Goal: Information Seeking & Learning: Learn about a topic

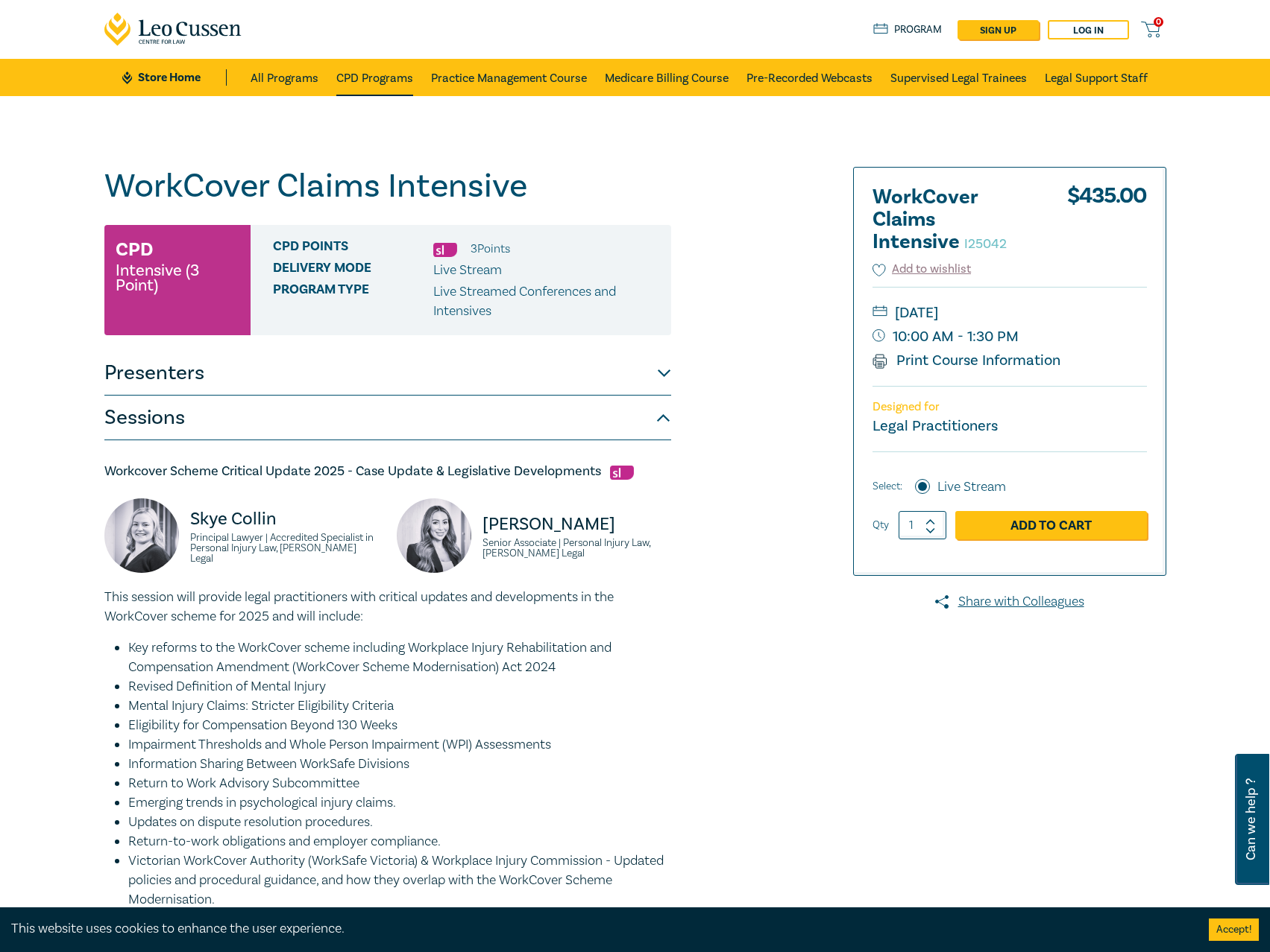
click at [371, 81] on link "CPD Programs" at bounding box center [374, 77] width 77 height 37
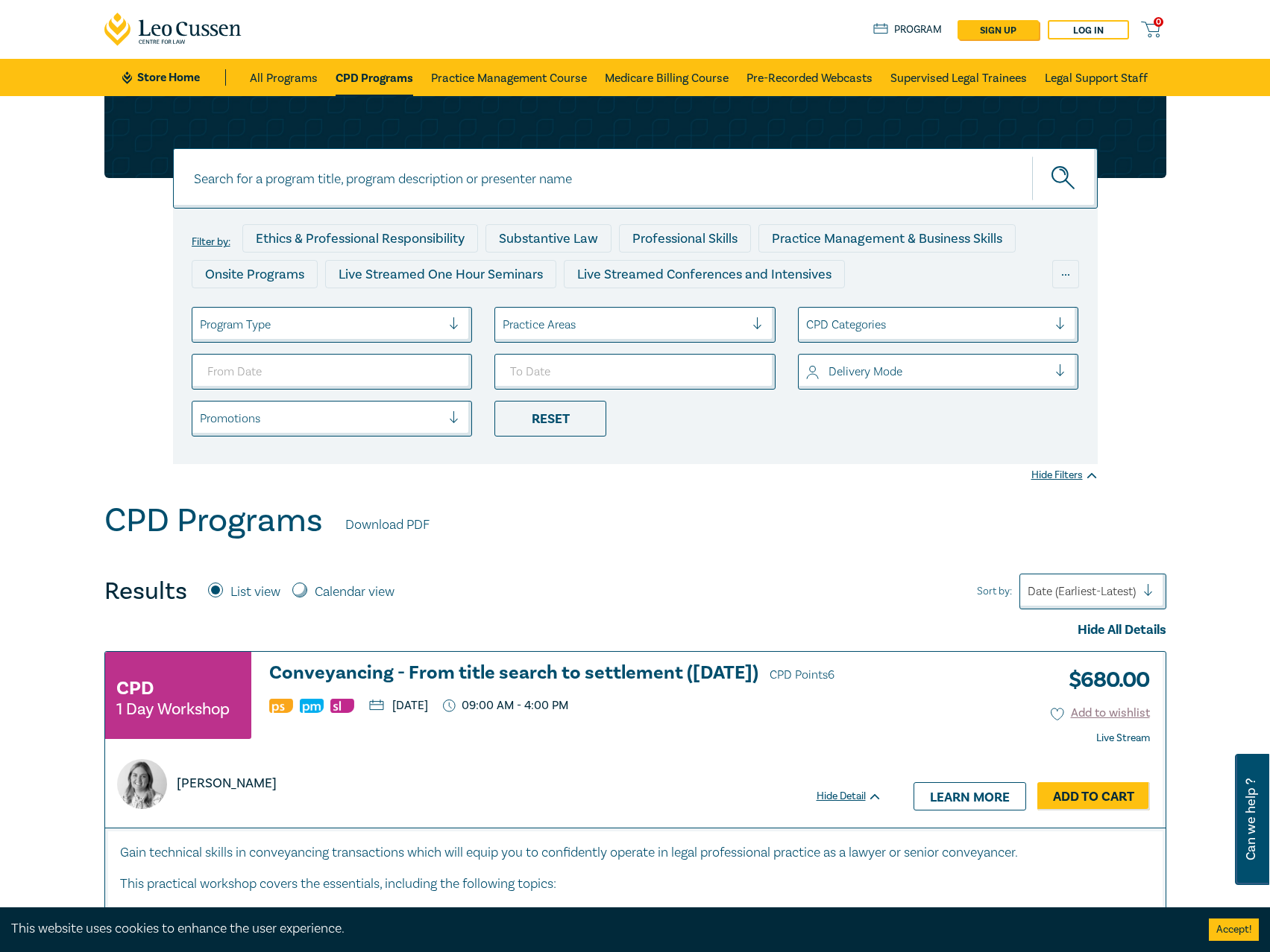
click at [548, 181] on input at bounding box center [635, 178] width 925 height 60
type input "s25316"
click at [1032, 156] on button "submit" at bounding box center [1064, 178] width 66 height 45
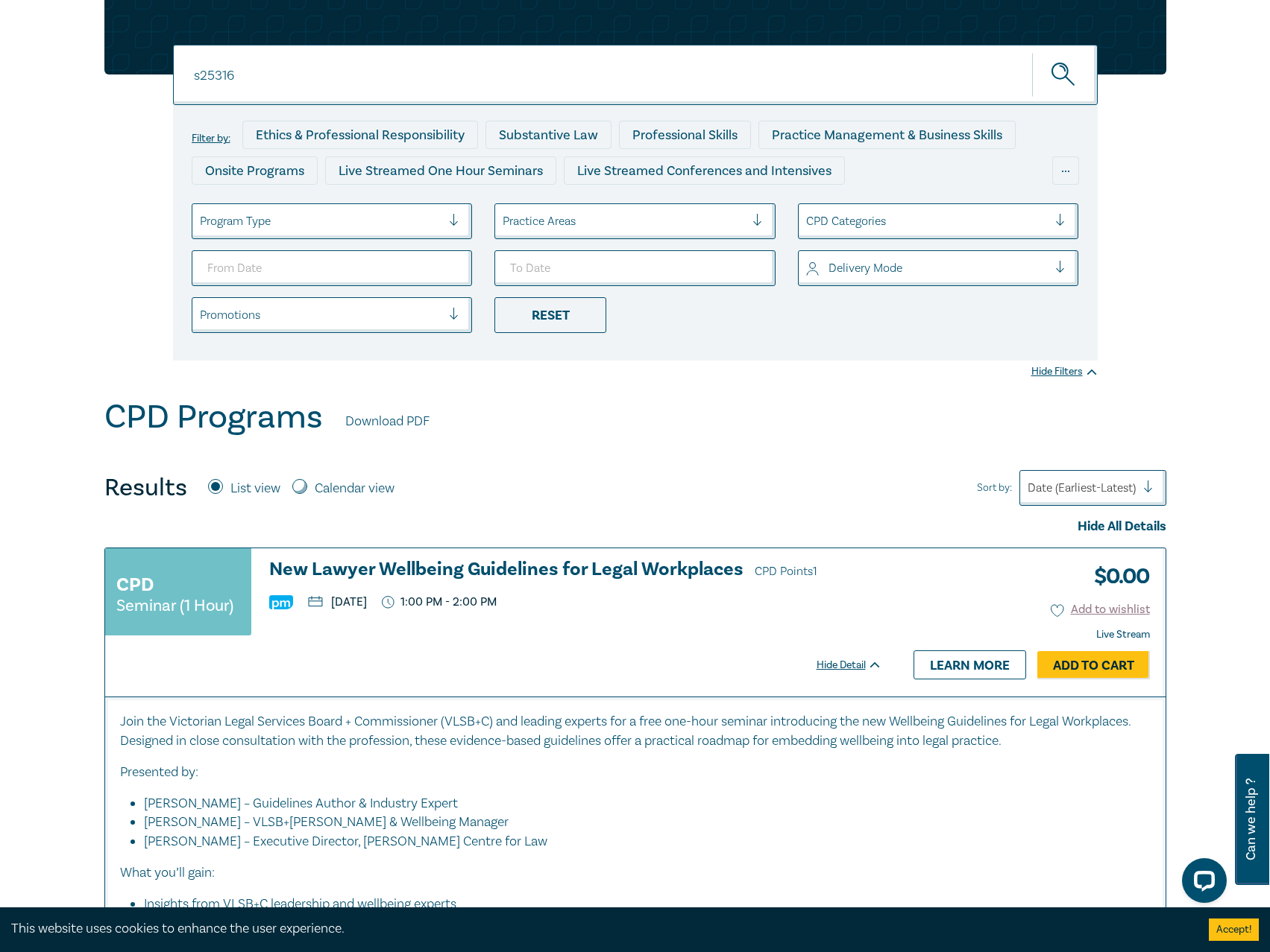
scroll to position [298, 0]
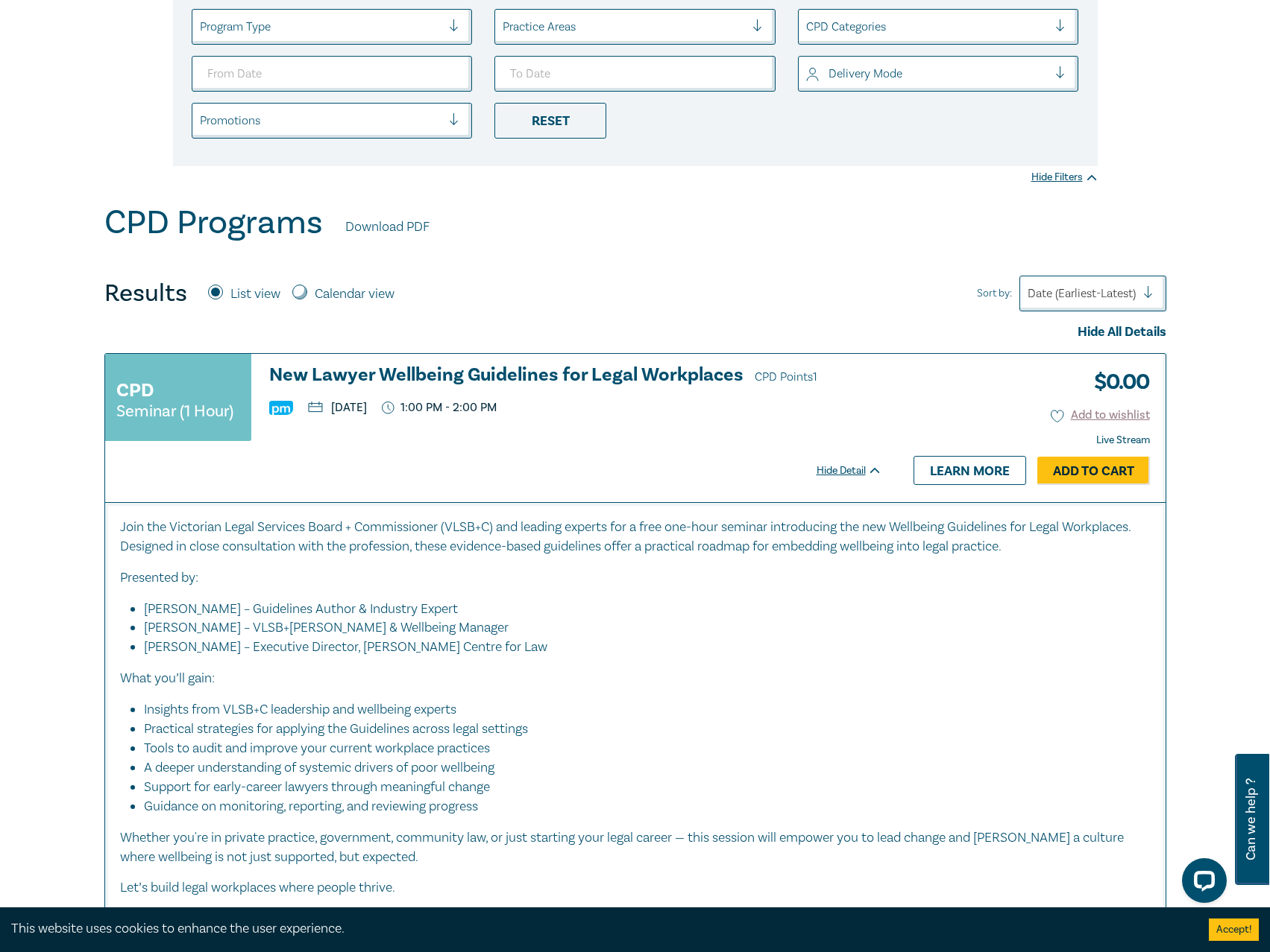
click at [544, 367] on h3 "New Lawyer Wellbeing Guidelines for Legal Workplaces CPD Points 1" at bounding box center [575, 376] width 612 height 23
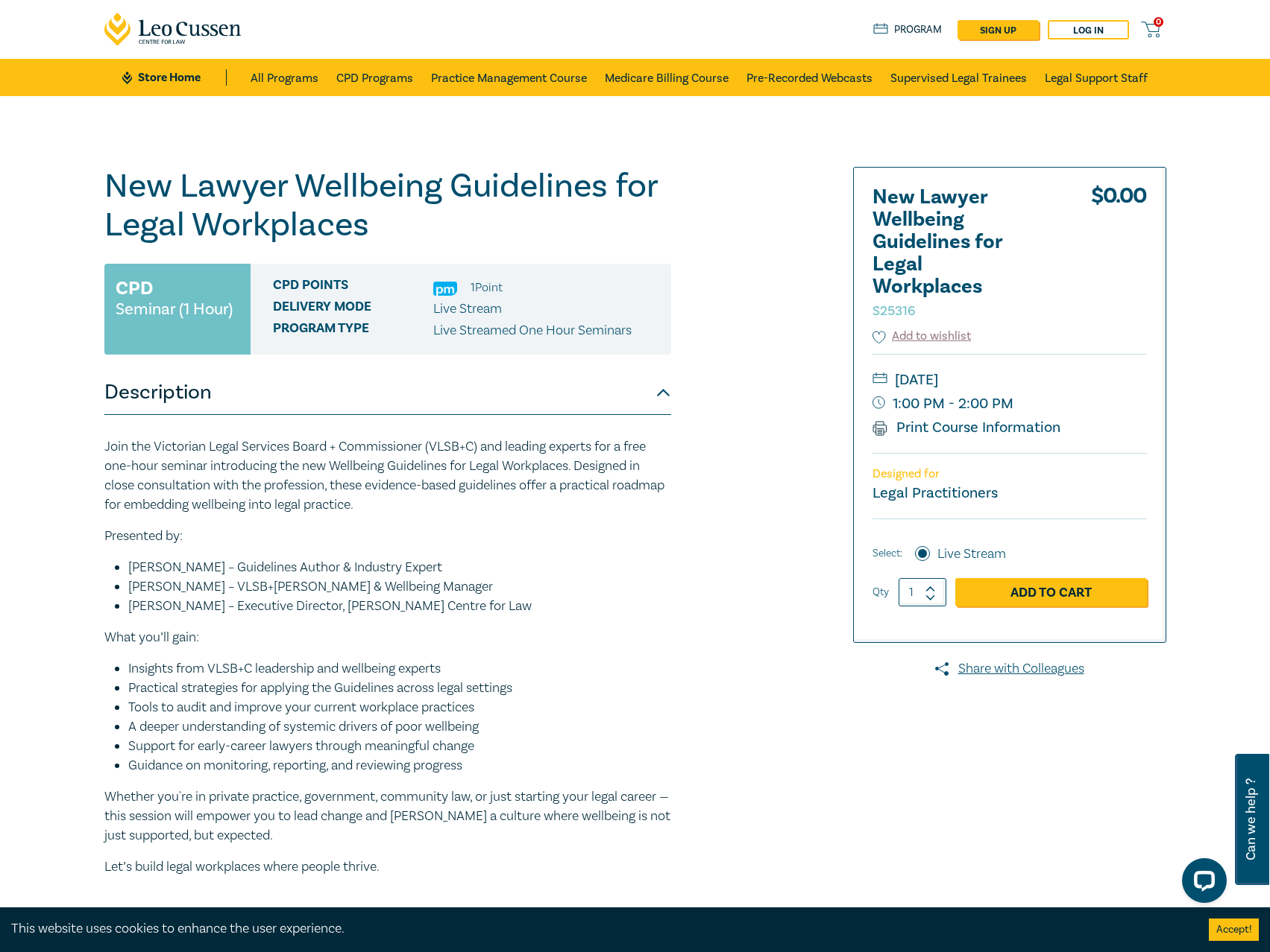
drag, startPoint x: 539, startPoint y: 2, endPoint x: 456, endPoint y: 152, distance: 171.4
click at [456, 152] on div "New Lawyer Wellbeing Guidelines for Legal Workplaces S25316 CPD Seminar (1 Hour…" at bounding box center [635, 555] width 1270 height 918
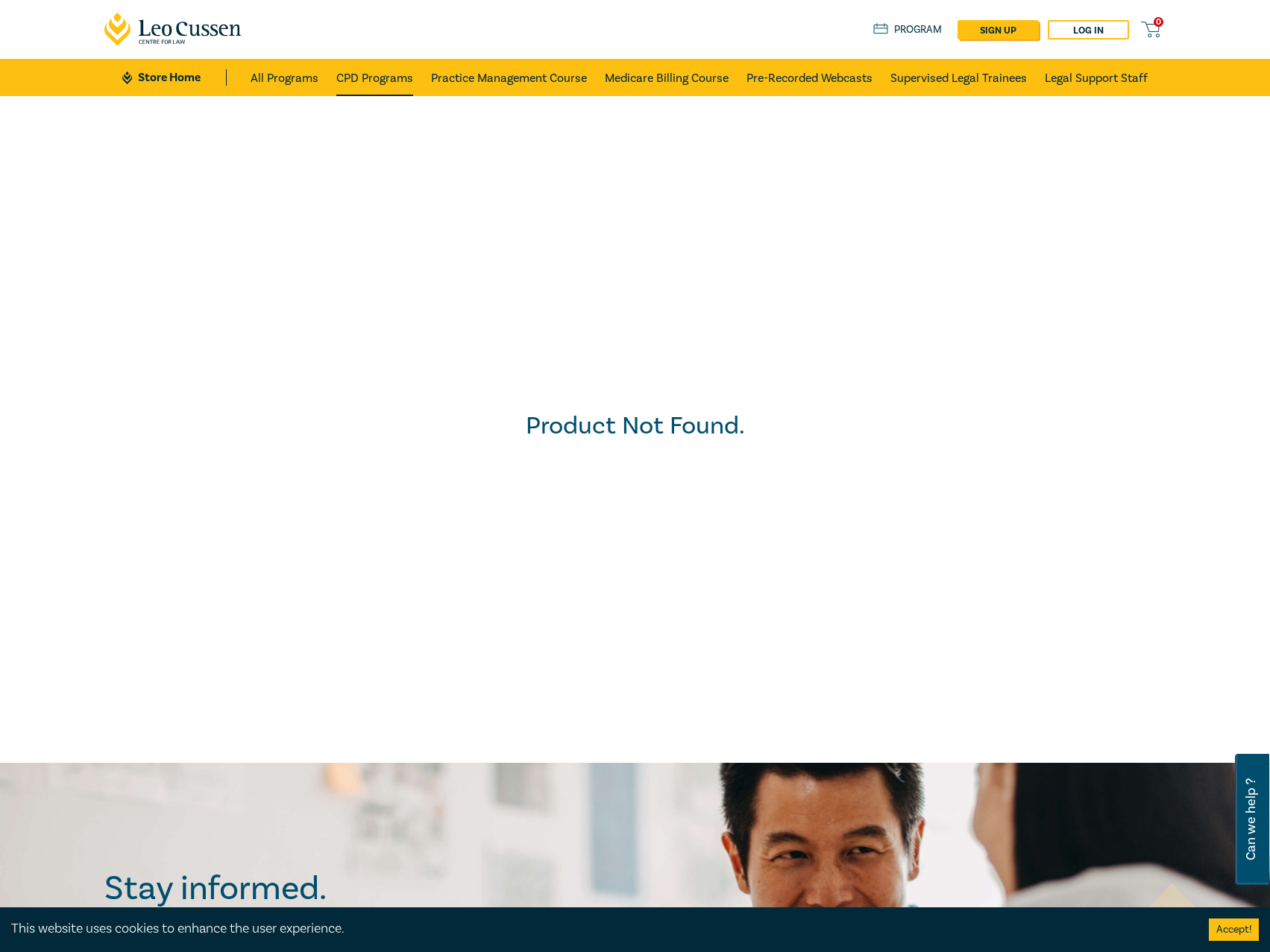
click at [345, 83] on link "CPD Programs" at bounding box center [374, 77] width 77 height 37
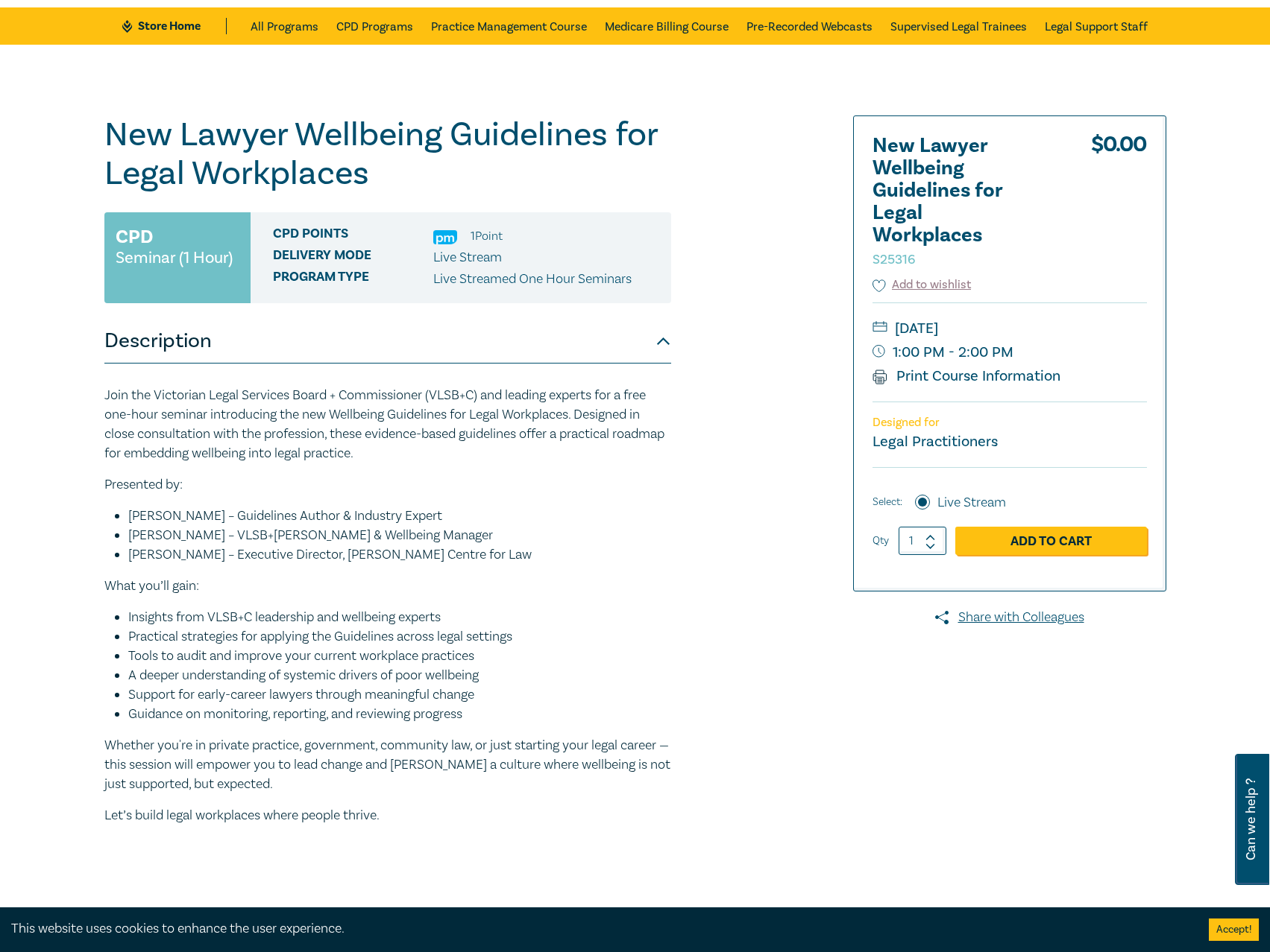
scroll to position [75, 0]
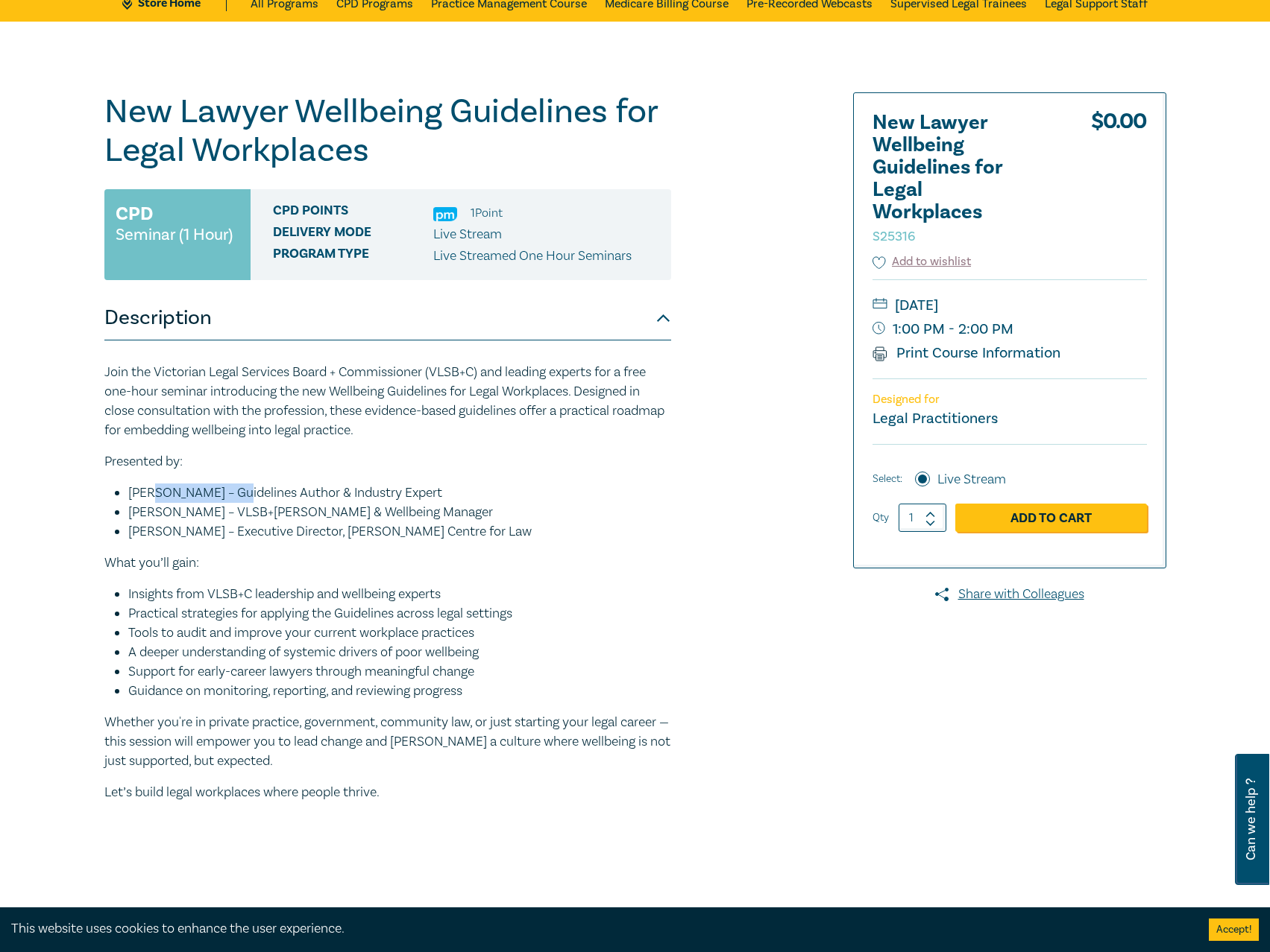
drag, startPoint x: 229, startPoint y: 494, endPoint x: 148, endPoint y: 491, distance: 81.1
click at [148, 491] on li "Dr. Carly Schrever – Guidelines Author & Industry Expert" at bounding box center [400, 492] width 543 height 19
copy li "Carly Schrever"
click at [208, 505] on li "[PERSON_NAME] – VLSB+[PERSON_NAME] & Wellbeing Manager" at bounding box center [400, 512] width 543 height 19
drag, startPoint x: 195, startPoint y: 508, endPoint x: 141, endPoint y: 514, distance: 54.3
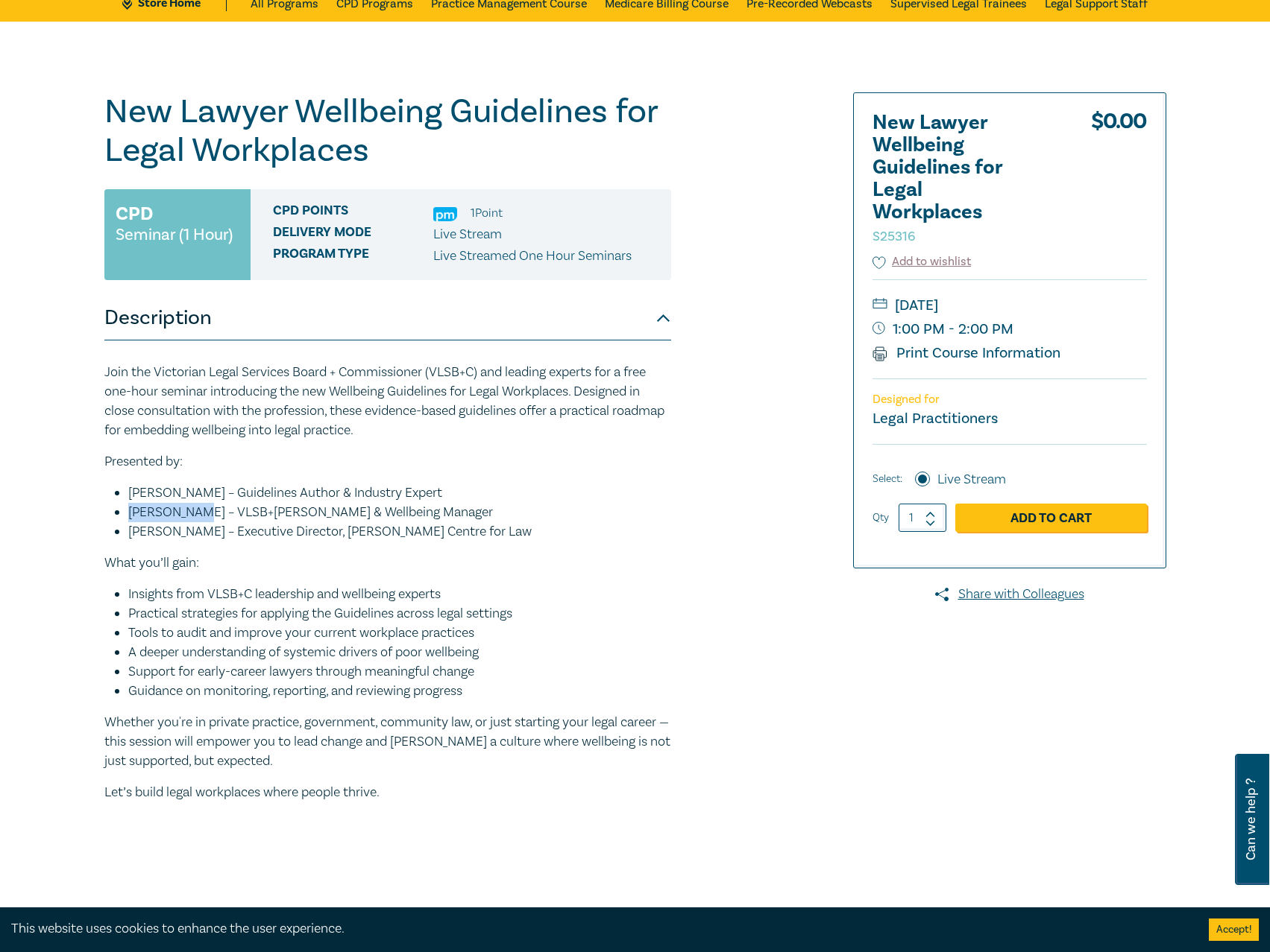
click at [126, 514] on ul "Dr. Carly Schrever – Guidelines Author & Industry Expert Lucy Fraser – VLSB+C L…" at bounding box center [388, 512] width 566 height 58
copy li "Lucy Fraser"
click at [321, 571] on p "What you’ll gain:" at bounding box center [388, 563] width 566 height 19
drag, startPoint x: 232, startPoint y: 493, endPoint x: 127, endPoint y: 494, distance: 105.0
click at [128, 494] on li "[PERSON_NAME] – Guidelines Author & Industry Expert" at bounding box center [400, 492] width 543 height 19
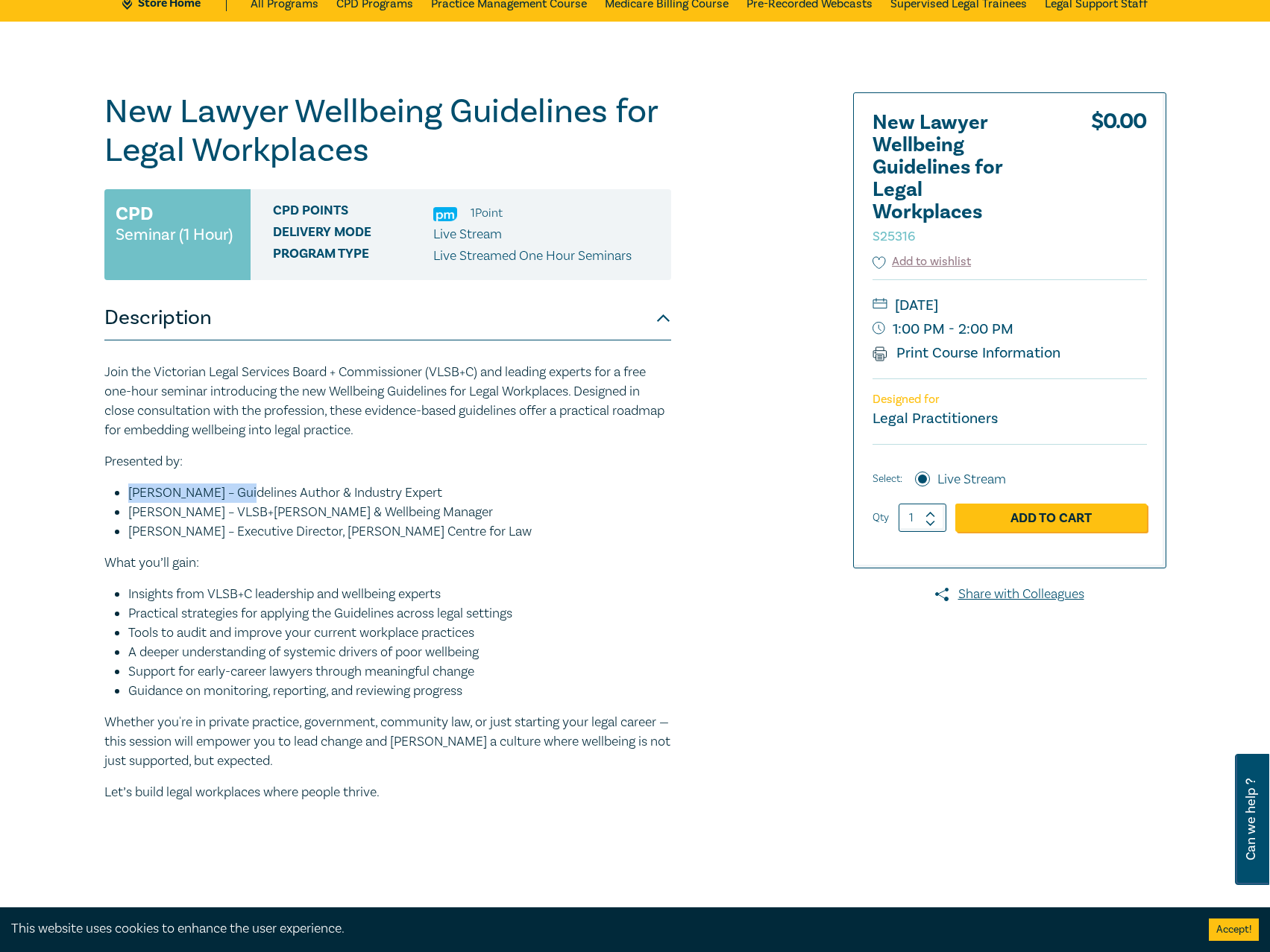
copy li "Dr. Carly Schrever"
click at [542, 410] on p "Join the Victorian Legal Services Board + Commissioner (VLSB+C) and leading exp…" at bounding box center [388, 402] width 566 height 78
drag, startPoint x: 110, startPoint y: 481, endPoint x: 587, endPoint y: 542, distance: 480.9
click at [587, 542] on div "Join the Victorian Legal Services Board + Commissioner (VLSB+C) and leading exp…" at bounding box center [388, 599] width 566 height 471
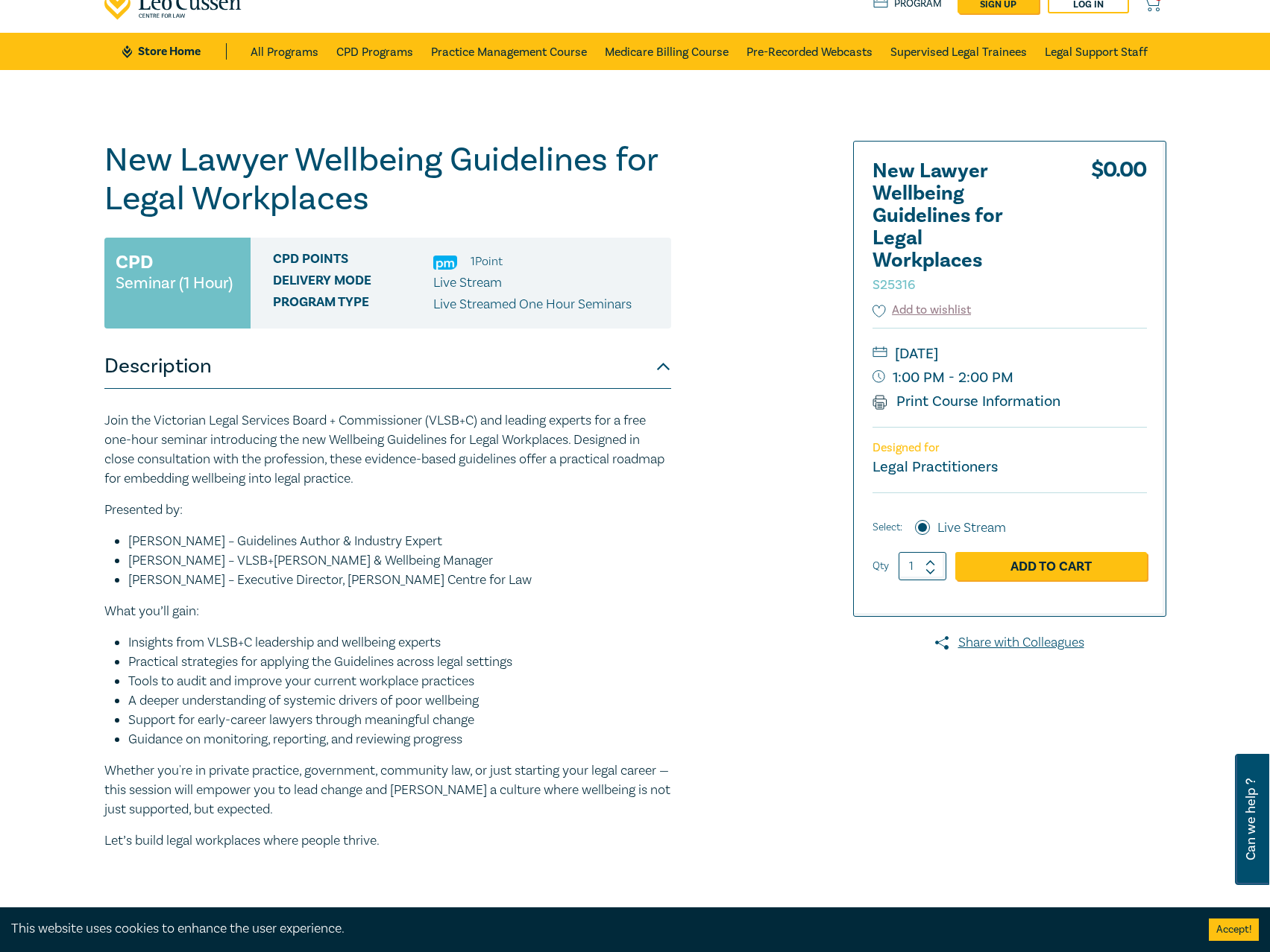
scroll to position [0, 0]
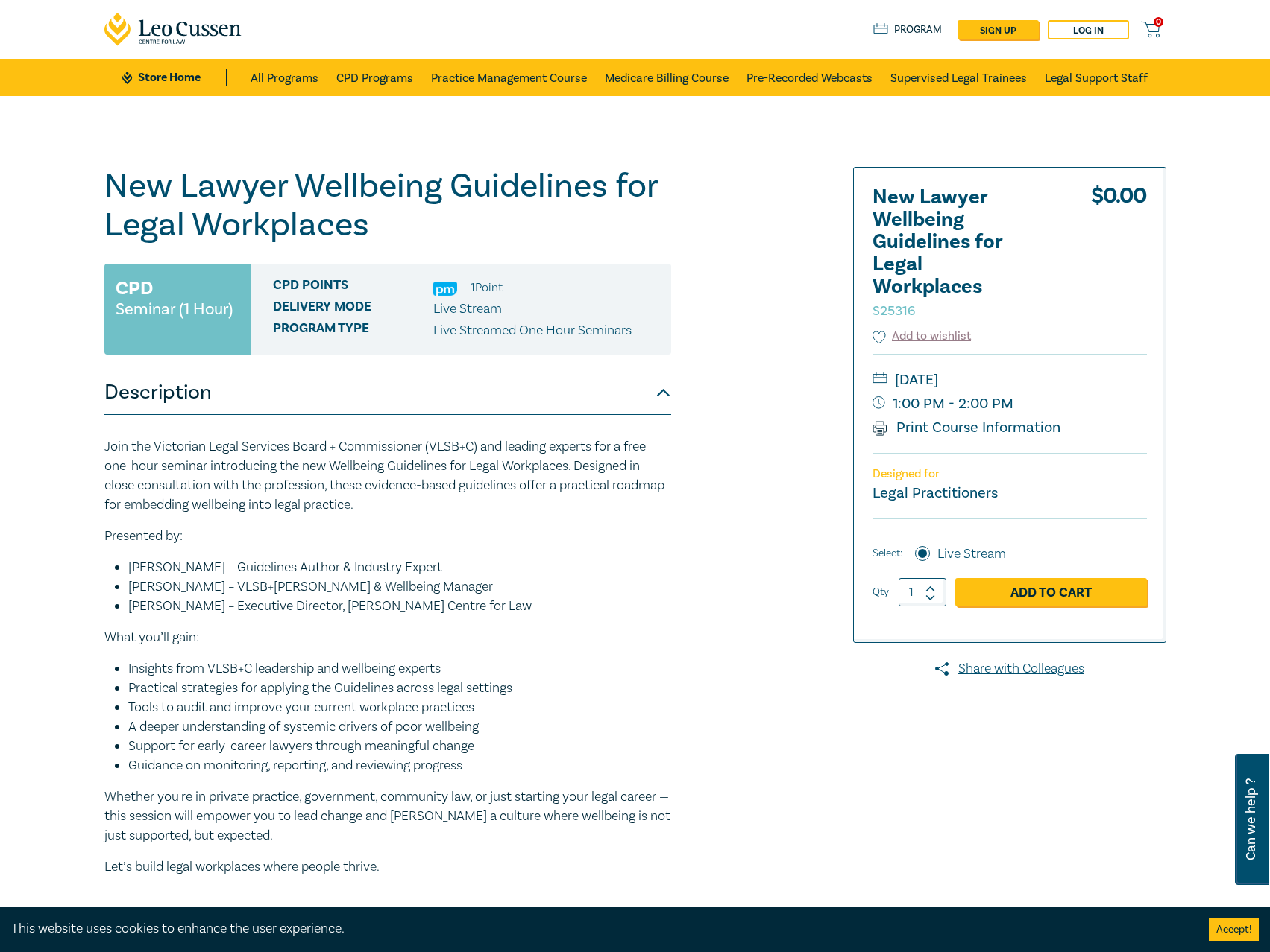
click at [474, 505] on p "Join the Victorian Legal Services Board + Commissioner (VLSB+C) and leading exp…" at bounding box center [388, 476] width 566 height 78
drag, startPoint x: 499, startPoint y: 602, endPoint x: 47, endPoint y: 544, distance: 455.7
click at [47, 544] on div "New Lawyer Wellbeing Guidelines for Legal Workplaces S25316 CPD Seminar (1 Hour…" at bounding box center [635, 555] width 1270 height 918
click at [216, 553] on div "Join the Victorian Legal Services Board + Commissioner (VLSB+C) and leading exp…" at bounding box center [388, 673] width 566 height 471
click at [334, 573] on li "[PERSON_NAME] – Guidelines Author & Industry Expert" at bounding box center [400, 567] width 543 height 19
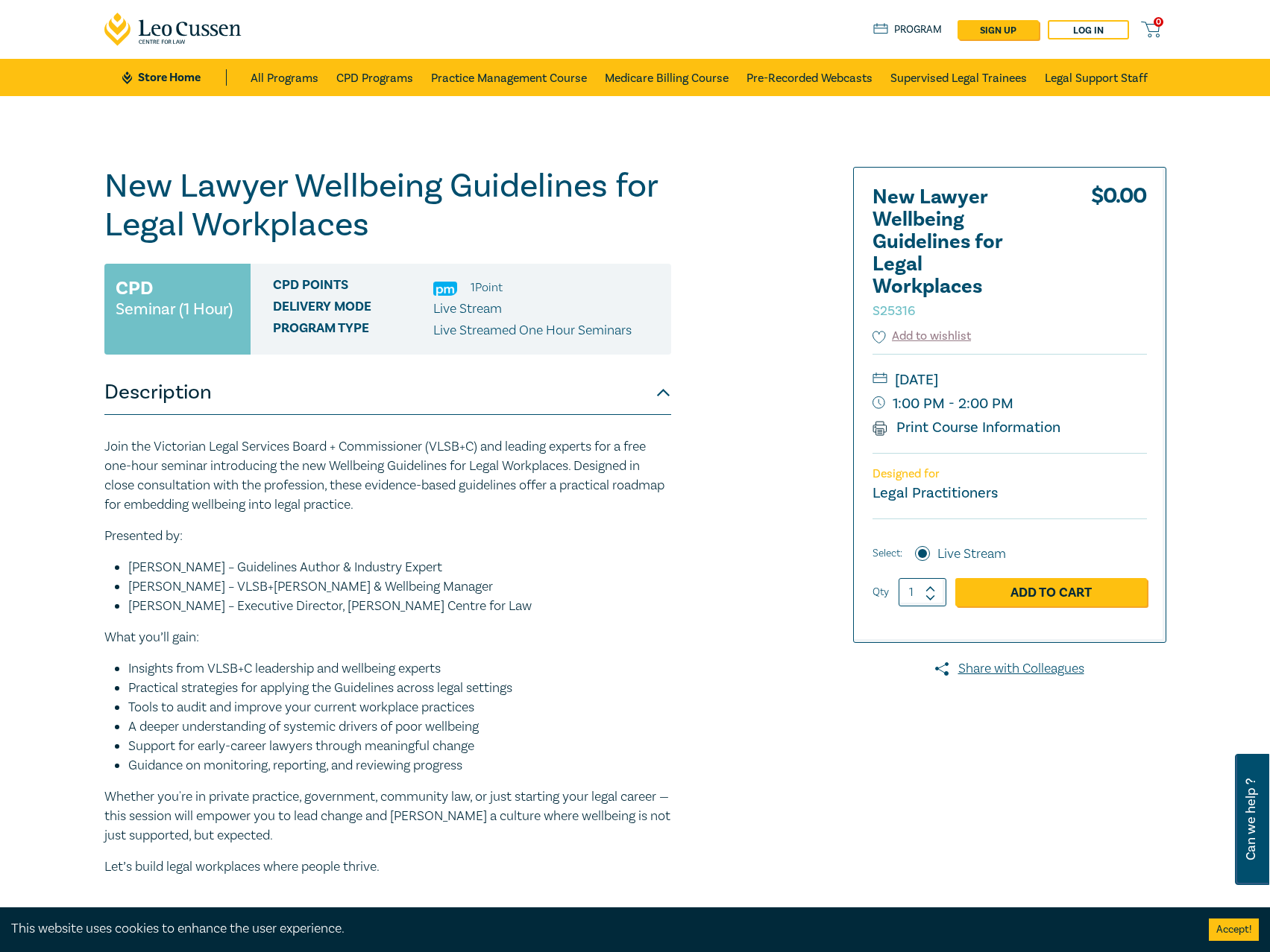
drag, startPoint x: 422, startPoint y: 599, endPoint x: 59, endPoint y: 519, distance: 371.7
click at [59, 519] on div "New Lawyer Wellbeing Guidelines for Legal Workplaces S25316 CPD Seminar (1 Hour…" at bounding box center [635, 555] width 1270 height 918
drag, startPoint x: 437, startPoint y: 4, endPoint x: 326, endPoint y: 150, distance: 183.4
click at [326, 150] on div "New Lawyer Wellbeing Guidelines for Legal Workplaces S25316 CPD Seminar (1 Hour…" at bounding box center [635, 555] width 1270 height 918
click at [453, 531] on p "Presented by:" at bounding box center [388, 536] width 566 height 19
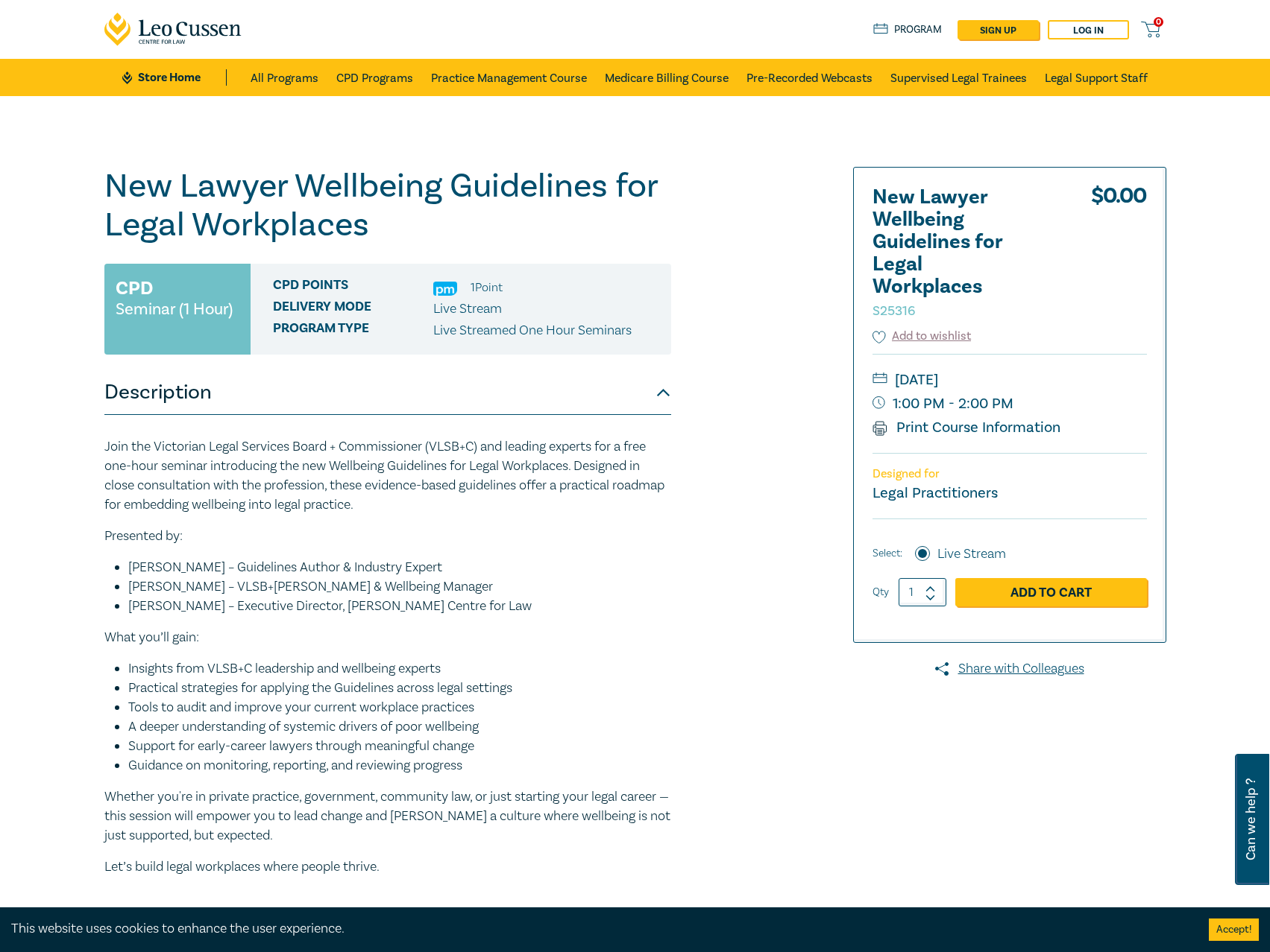
click at [478, 456] on p "Join the Victorian Legal Services Board + Commissioner (VLSB+C) and leading exp…" at bounding box center [388, 476] width 566 height 78
click at [464, 502] on p "Join the Victorian Legal Services Board + Commissioner (VLSB+C) and leading exp…" at bounding box center [388, 476] width 566 height 78
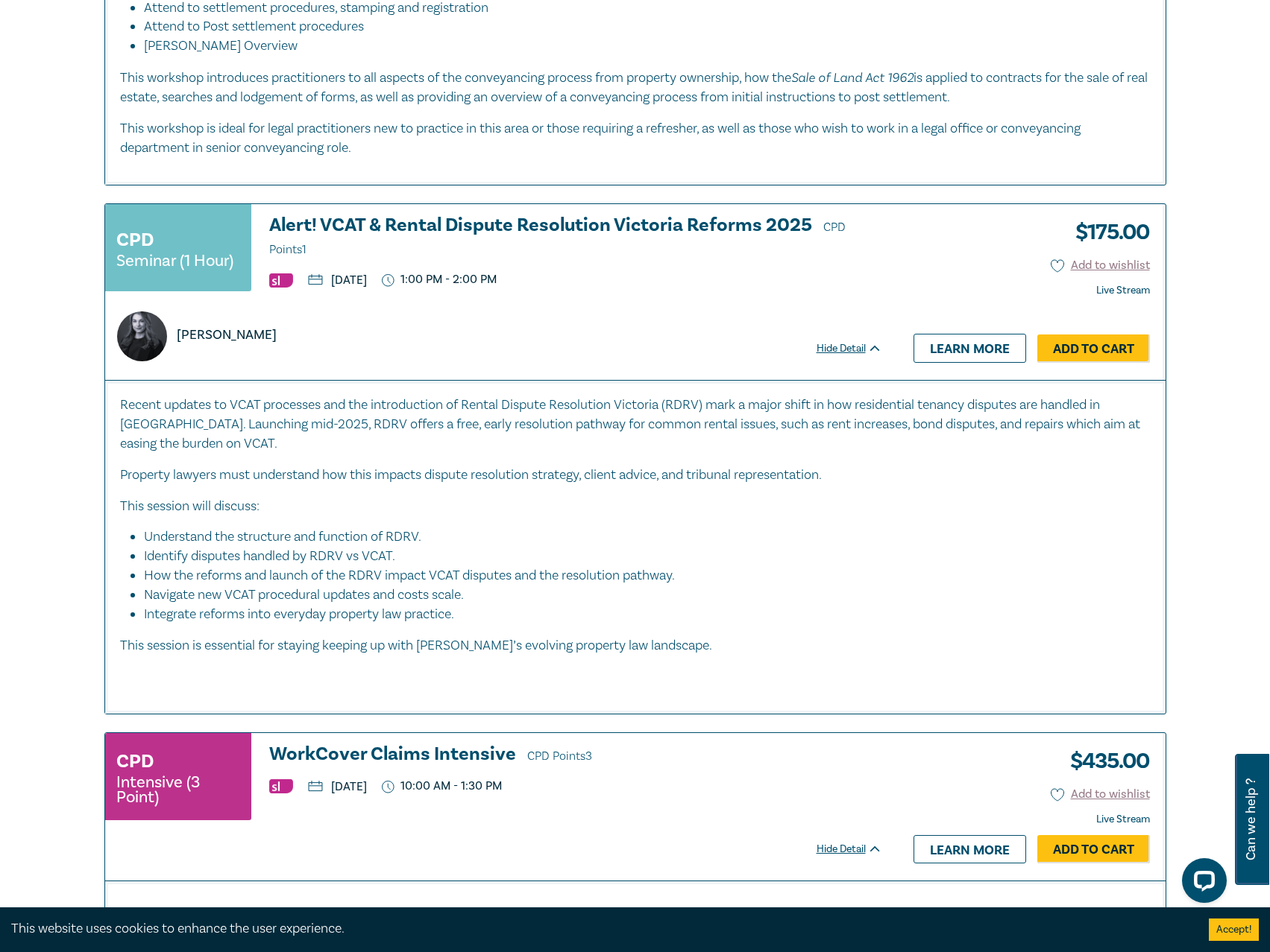
click at [365, 230] on h3 "Alert! VCAT & Rental Dispute Resolution Victoria Reforms 2025 CPD Points 1" at bounding box center [575, 238] width 612 height 45
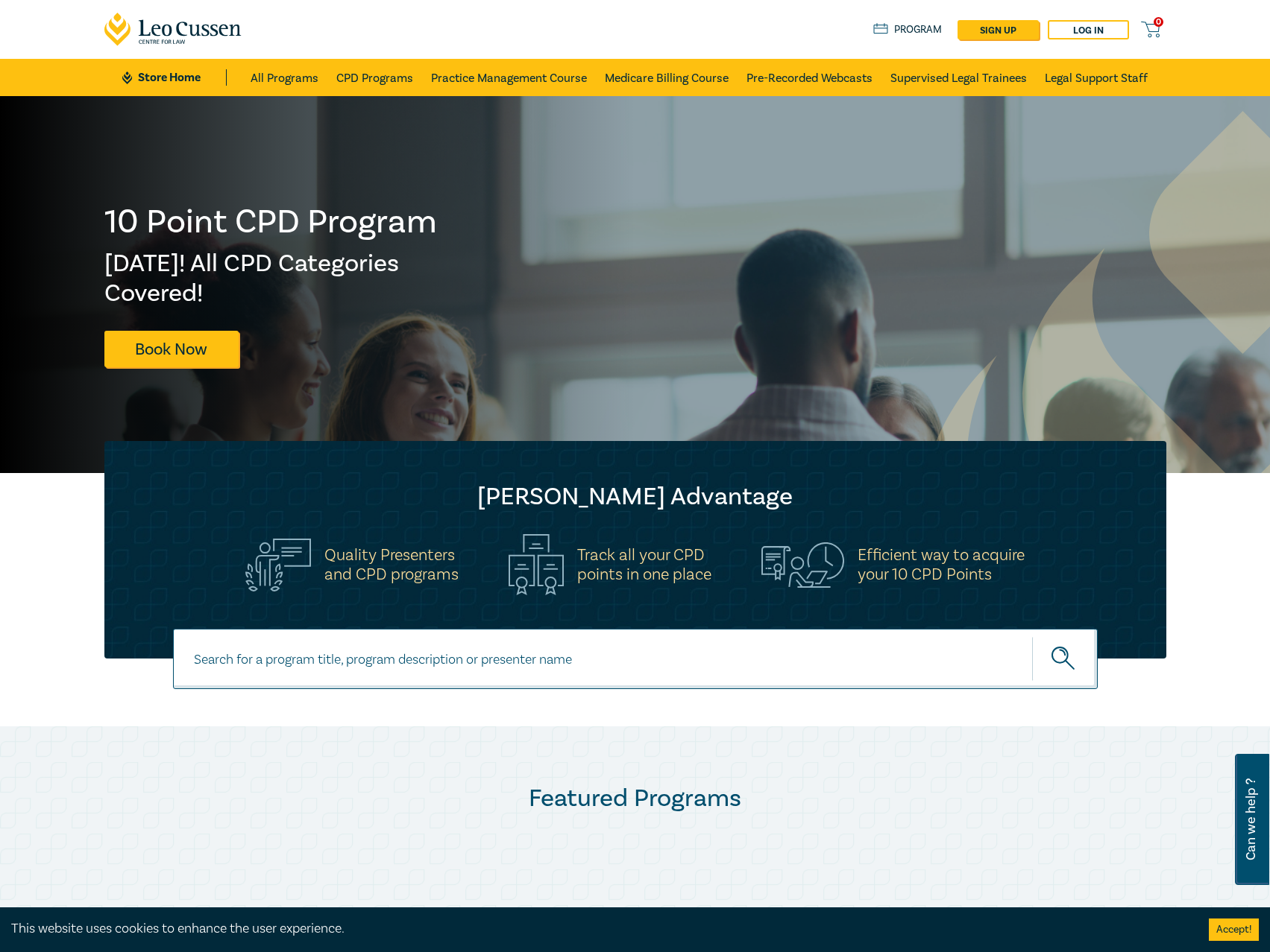
click at [401, 664] on input at bounding box center [635, 659] width 925 height 60
type input "s25315"
click at [1032, 636] on button "submit" at bounding box center [1064, 659] width 66 height 45
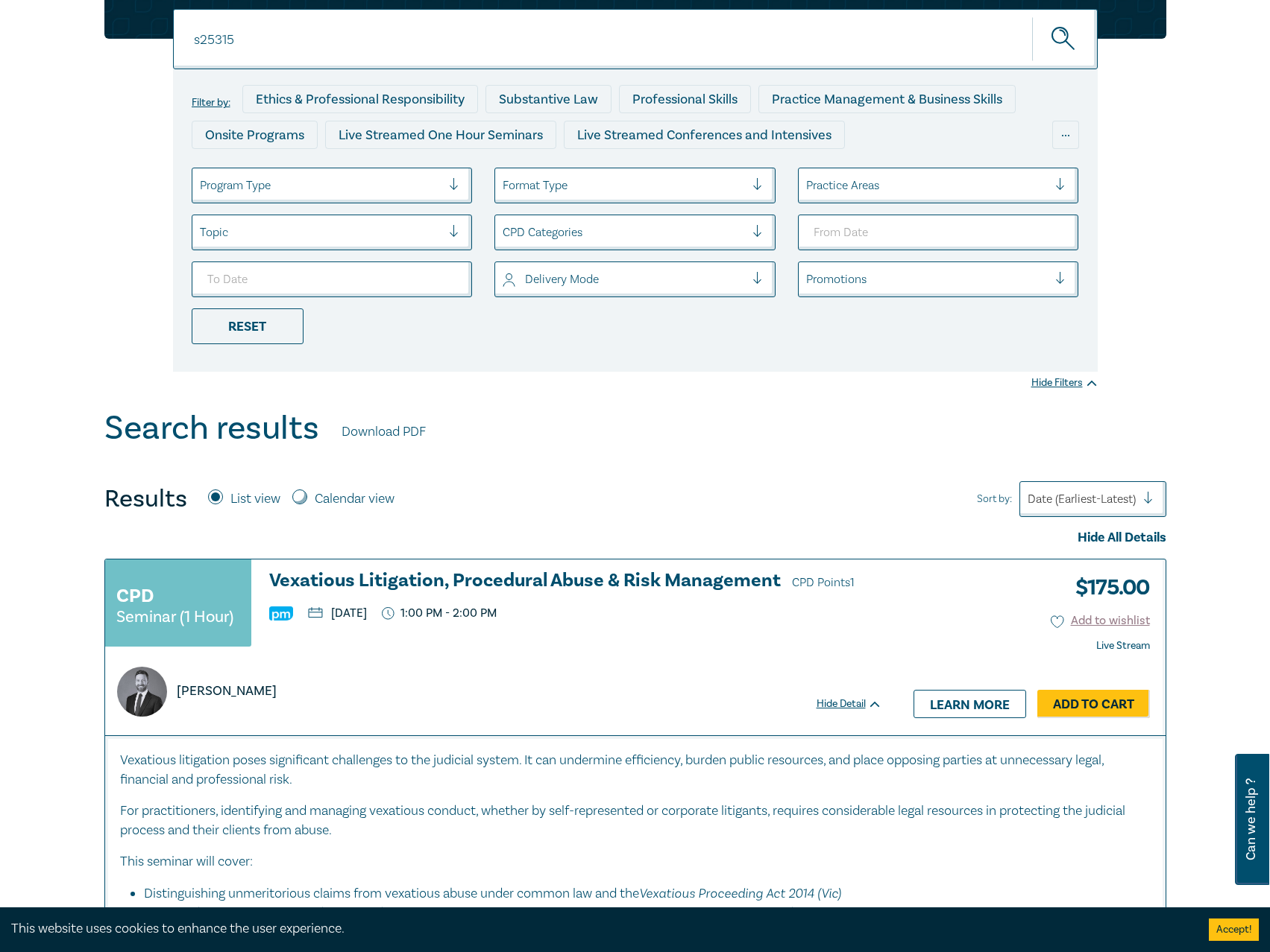
scroll to position [298, 0]
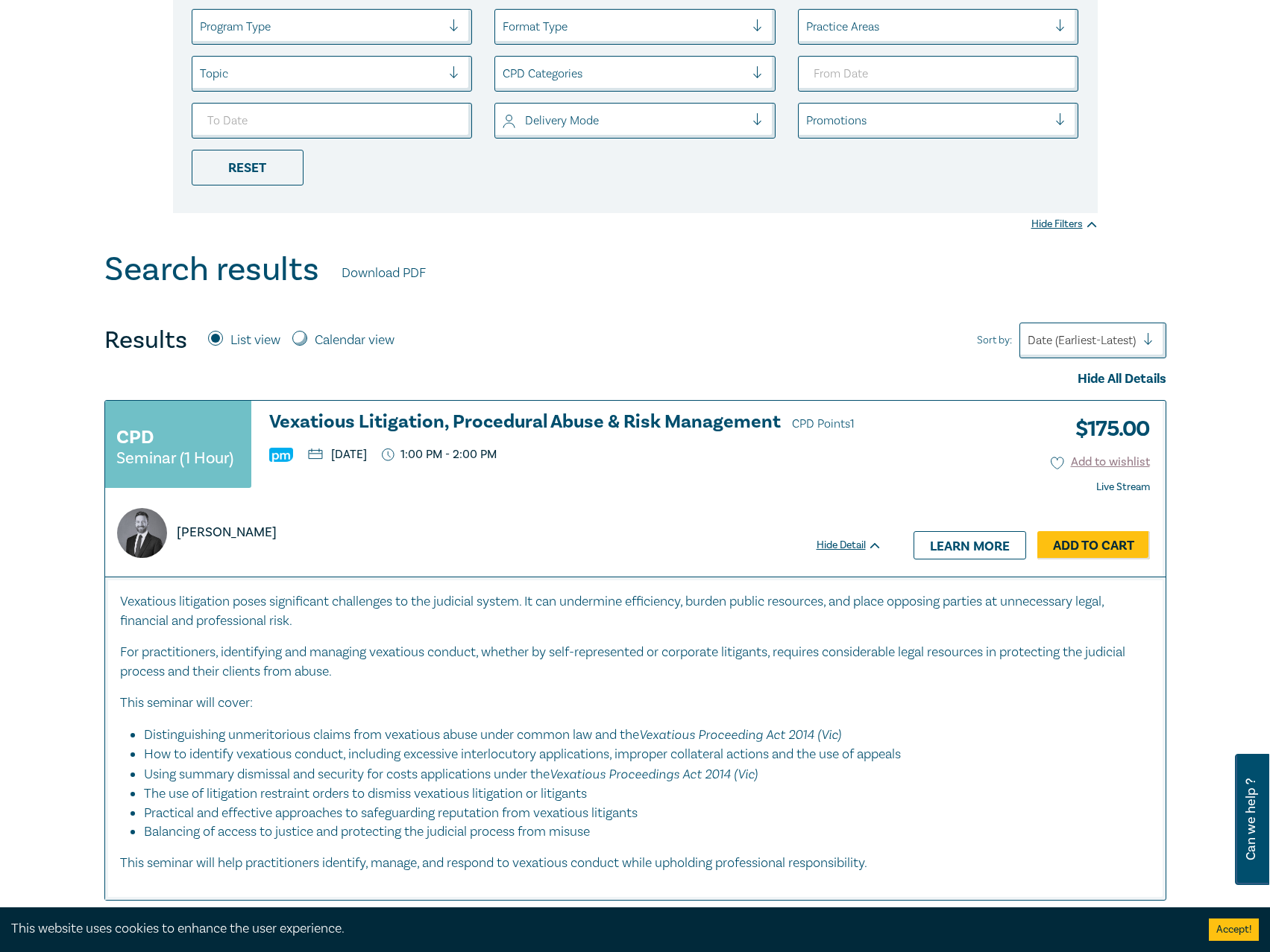
click at [535, 416] on h3 "Vexatious Litigation, Procedural Abuse & Risk Management CPD Points 1" at bounding box center [575, 423] width 612 height 23
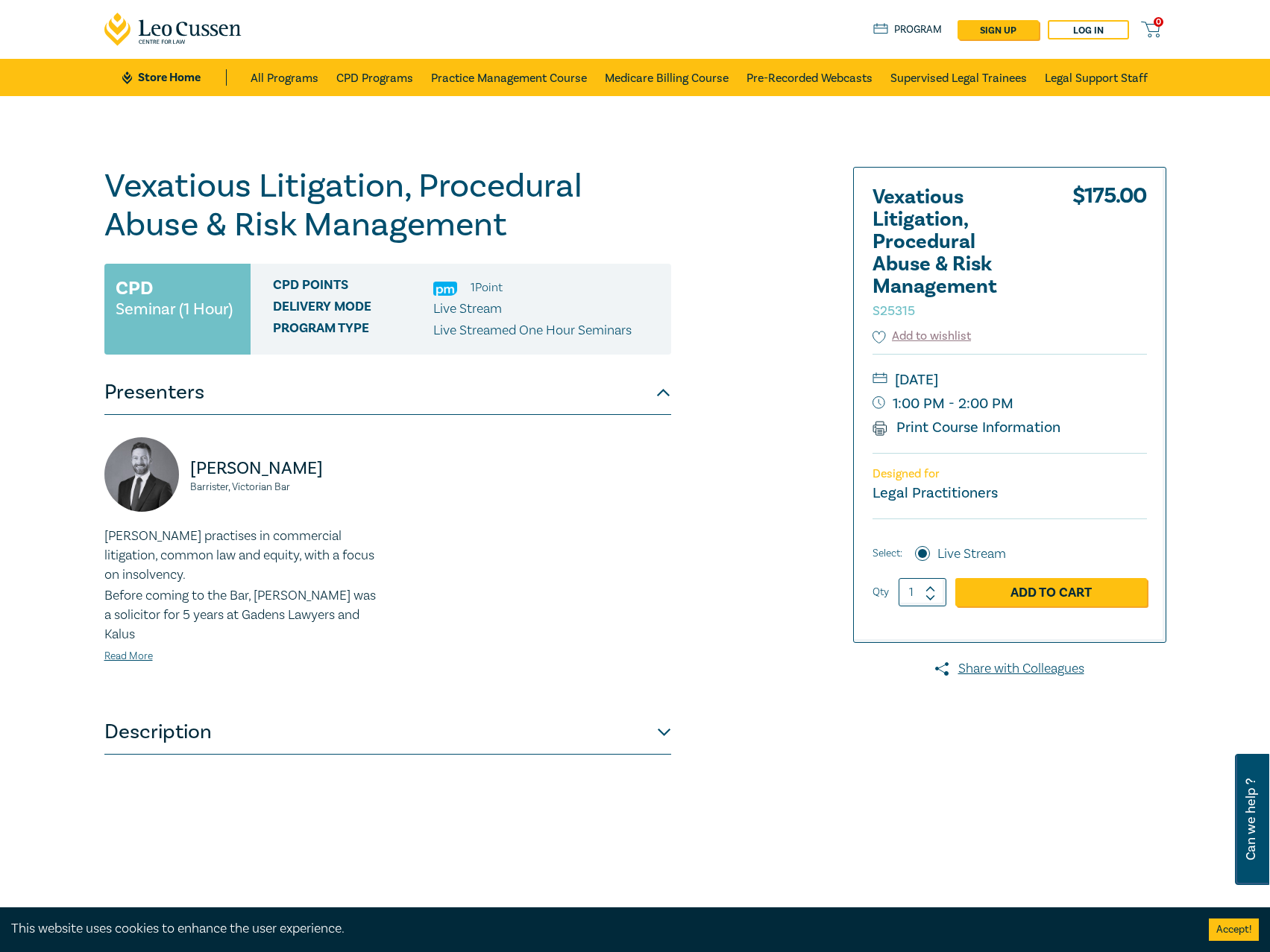
click at [381, 731] on button "Description" at bounding box center [388, 733] width 566 height 45
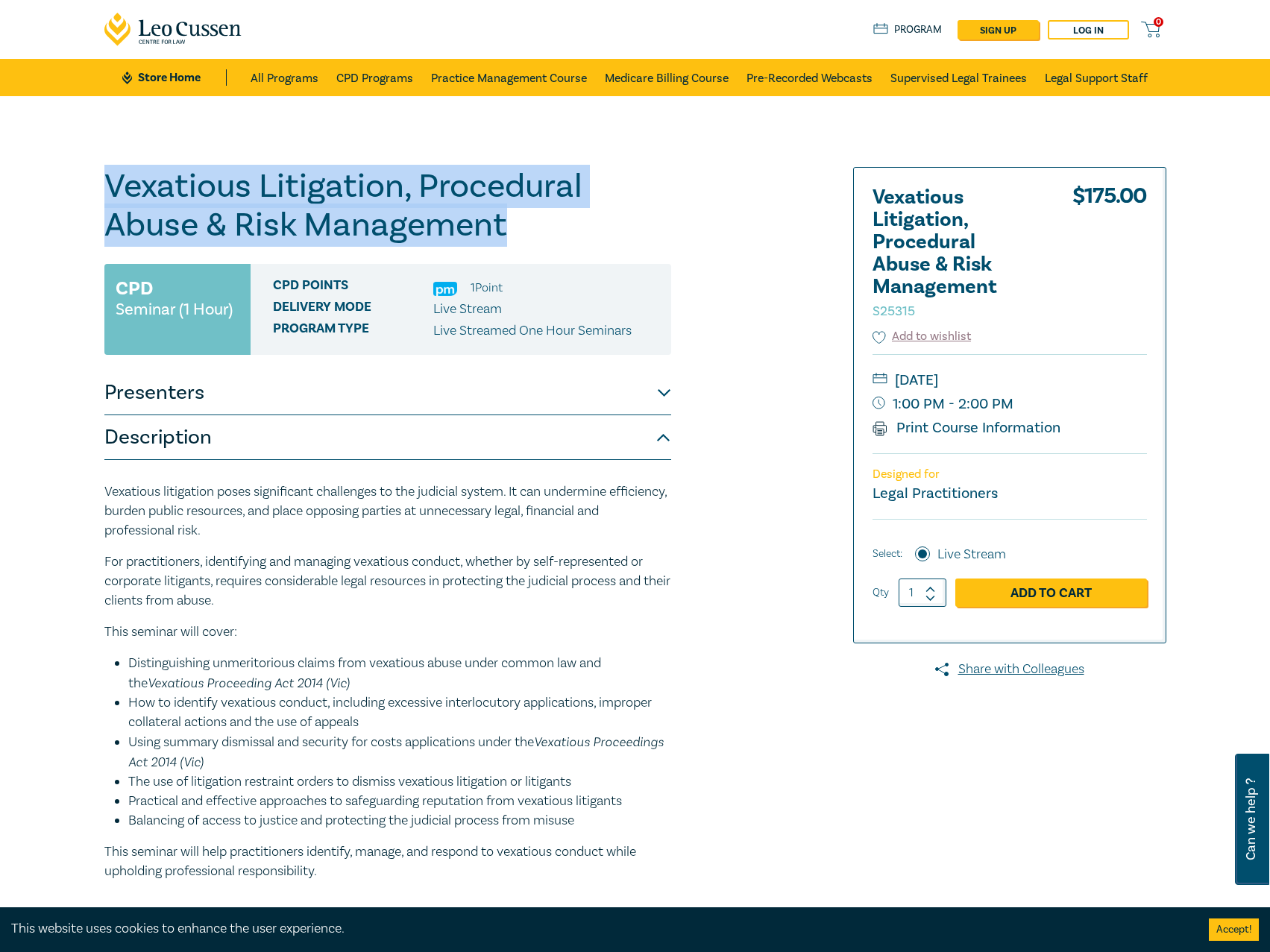
drag, startPoint x: 562, startPoint y: 236, endPoint x: 2, endPoint y: 157, distance: 565.5
click at [0, 157] on div "Vexatious Litigation, Procedural Abuse & Risk Management S25315 CPD Seminar (1 …" at bounding box center [635, 541] width 1270 height 890
copy h1 "Vexatious Litigation, Procedural Abuse & Risk Management"
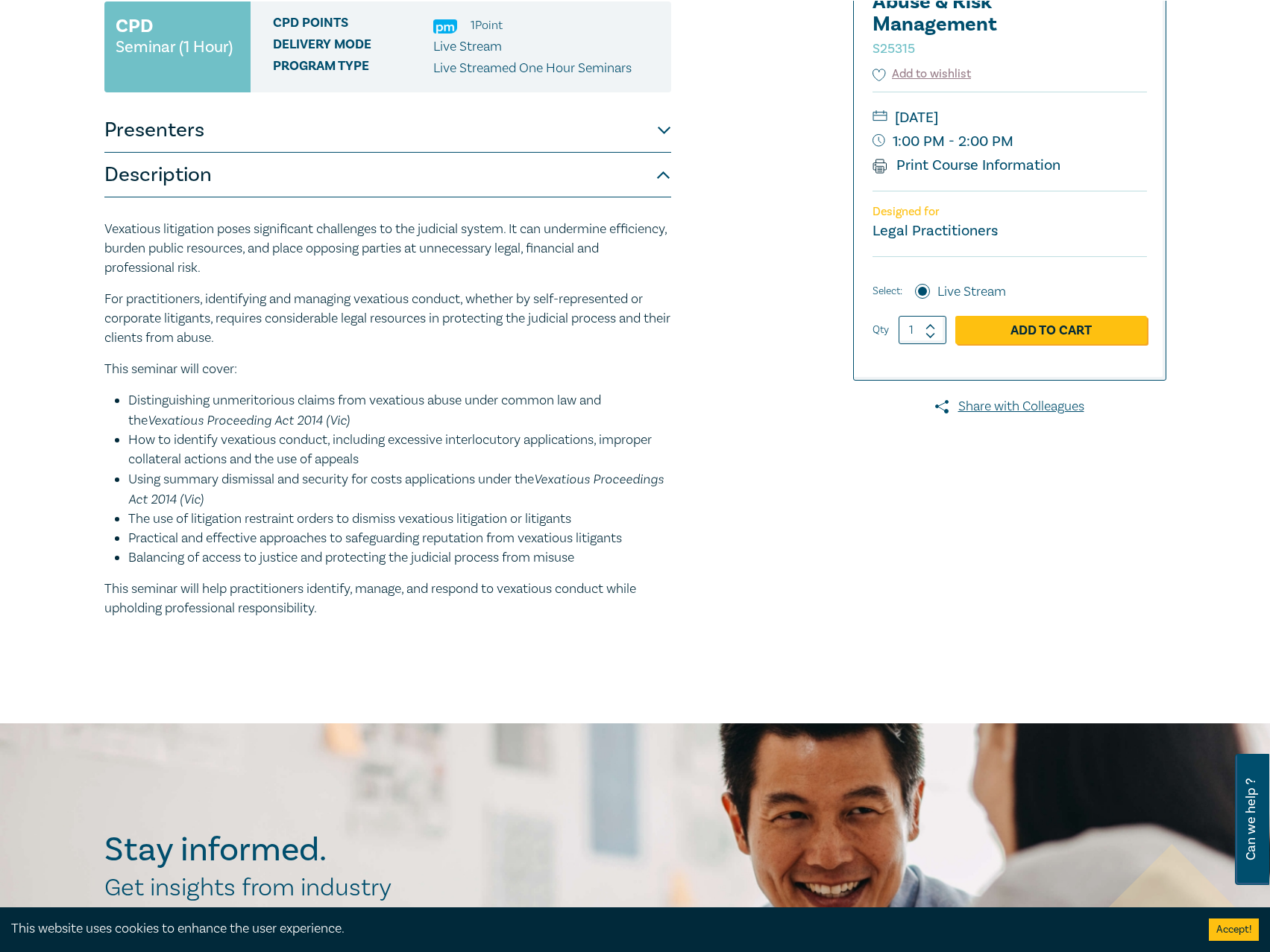
scroll to position [149, 0]
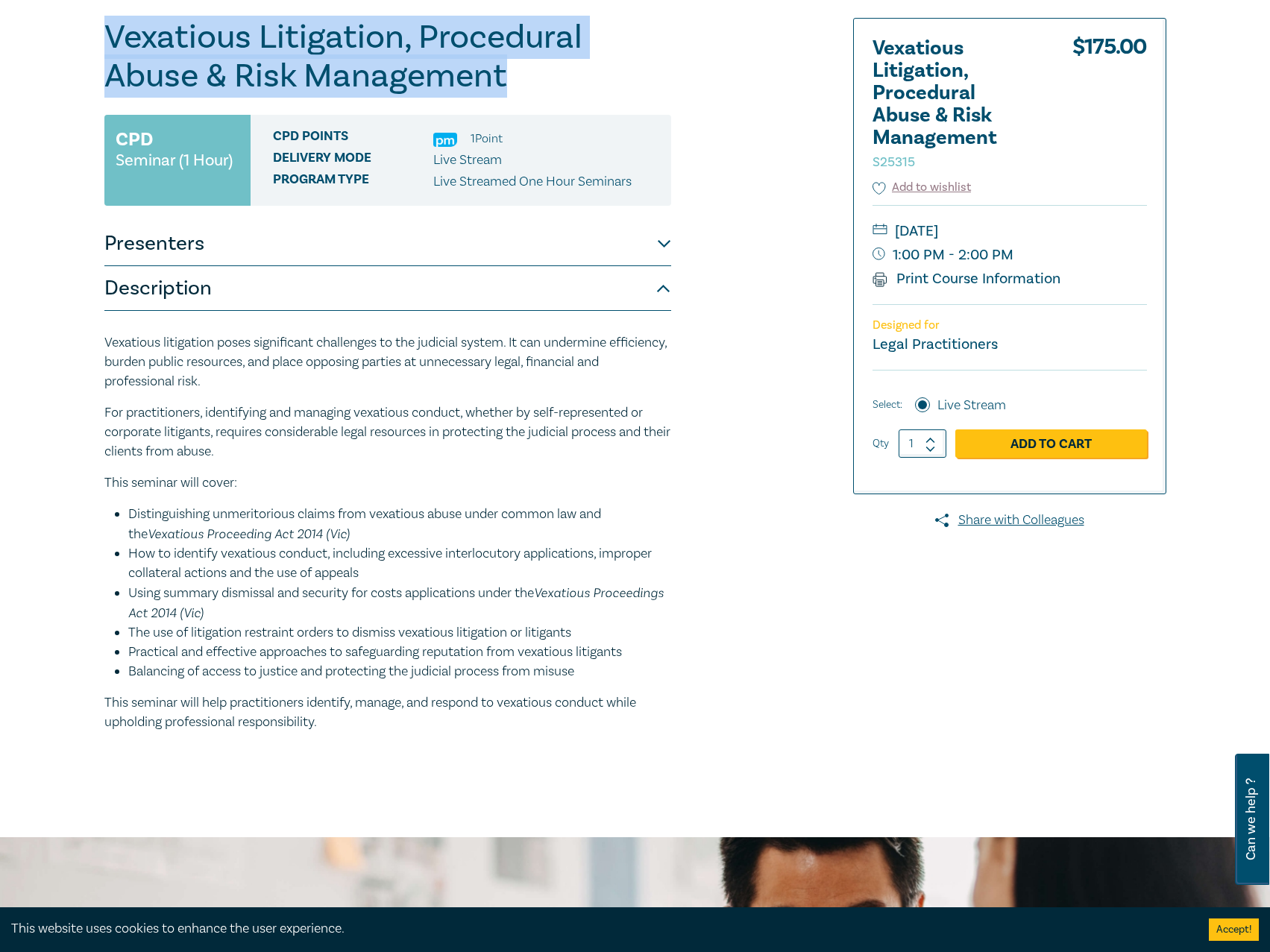
click at [469, 228] on button "Presenters" at bounding box center [388, 243] width 566 height 45
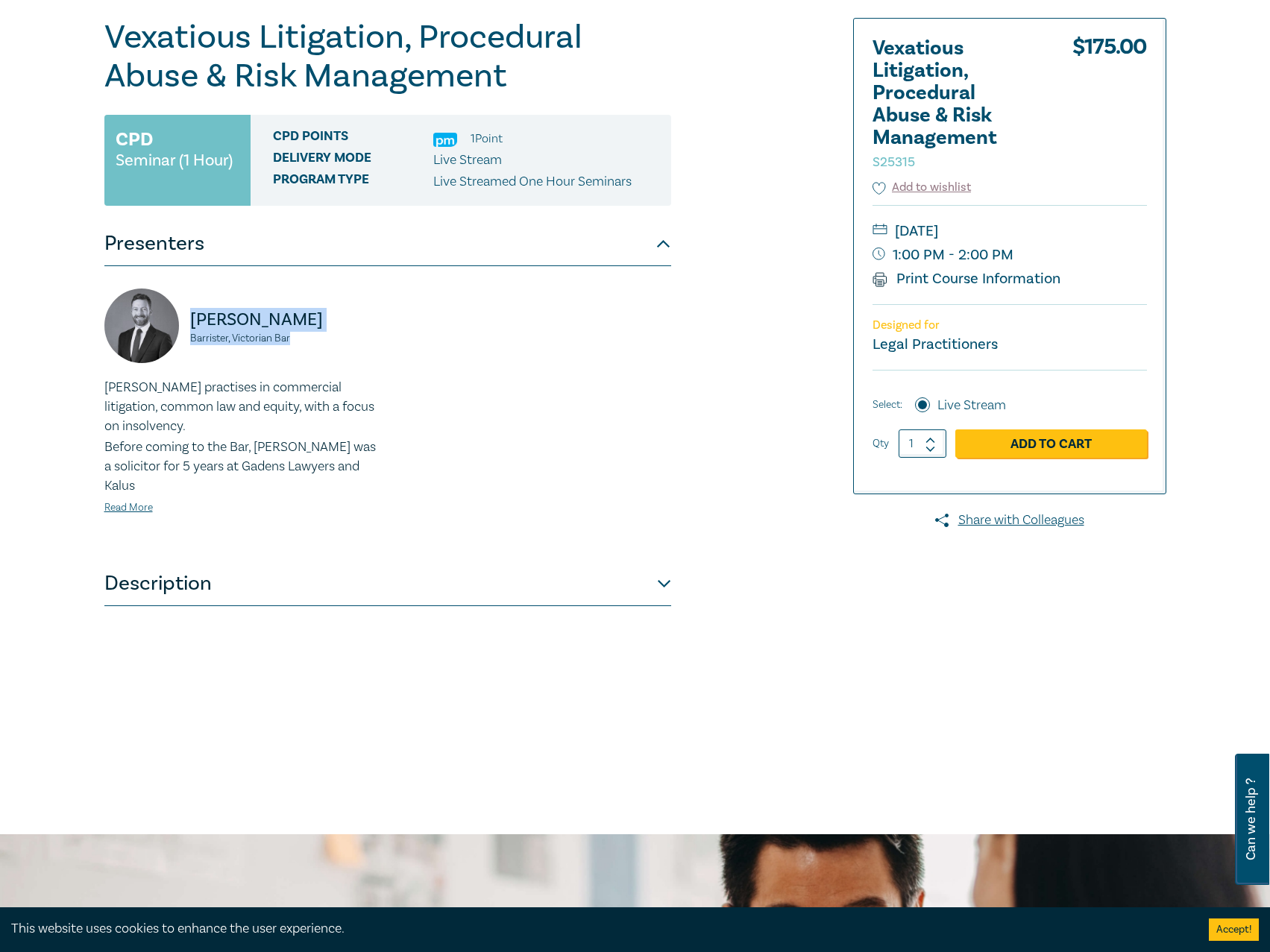
drag, startPoint x: 325, startPoint y: 345, endPoint x: 192, endPoint y: 321, distance: 135.1
click at [192, 321] on div "[PERSON_NAME], Victorian Bar" at bounding box center [242, 333] width 274 height 89
copy div "[PERSON_NAME], Victorian Bar"
